Goal: Task Accomplishment & Management: Use online tool/utility

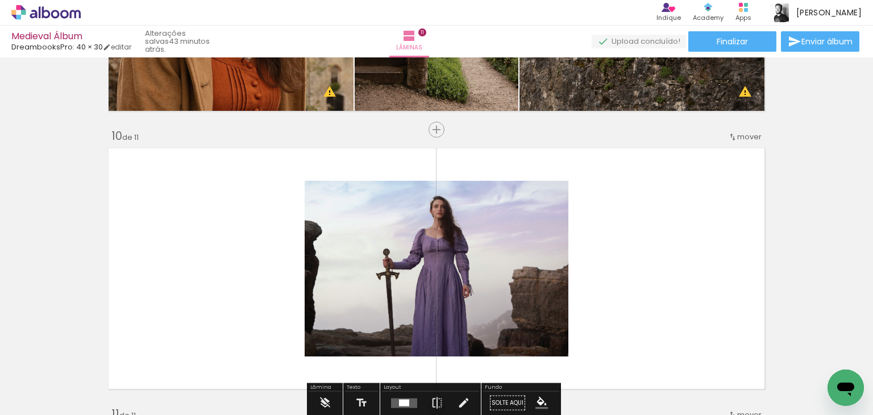
scroll to position [2445, 0]
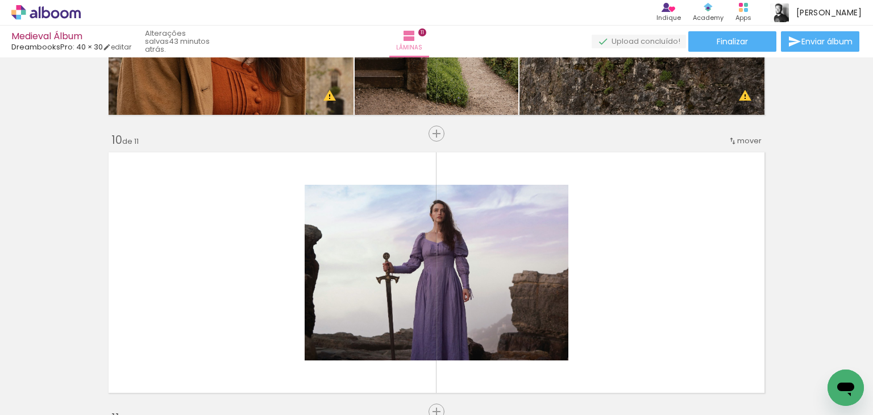
click at [25, 378] on input "Todas as fotos" at bounding box center [31, 381] width 43 height 10
click at [0, 0] on slot "Não utilizadas" at bounding box center [0, 0] width 0 height 0
type input "Não utilizadas"
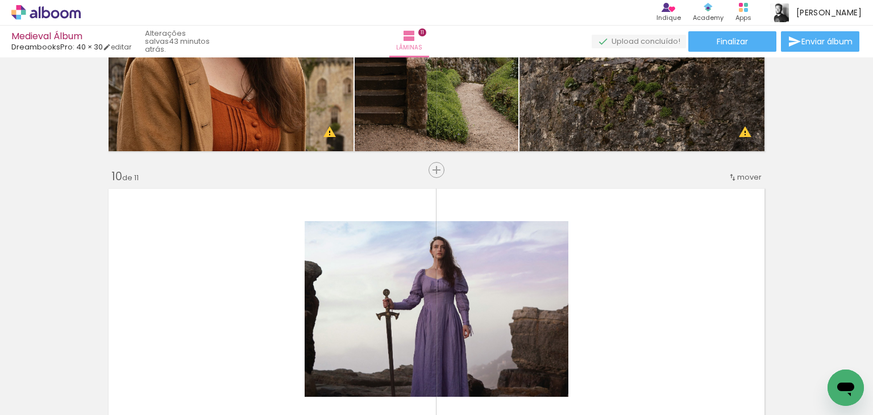
scroll to position [2217, 0]
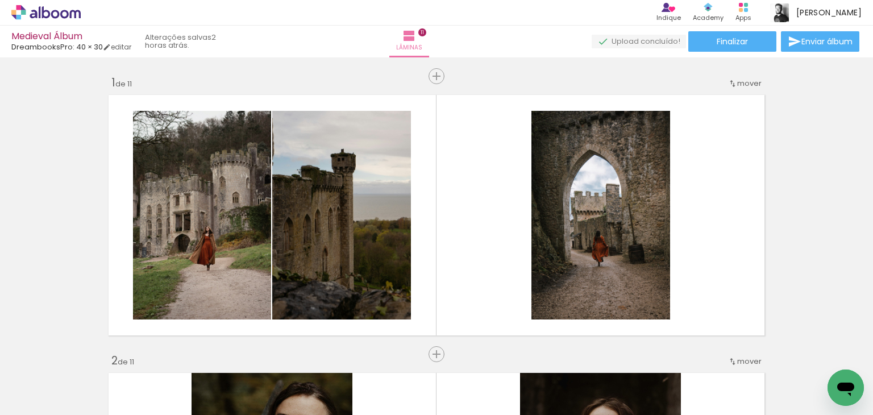
scroll to position [2217, 0]
